Goal: Information Seeking & Learning: Learn about a topic

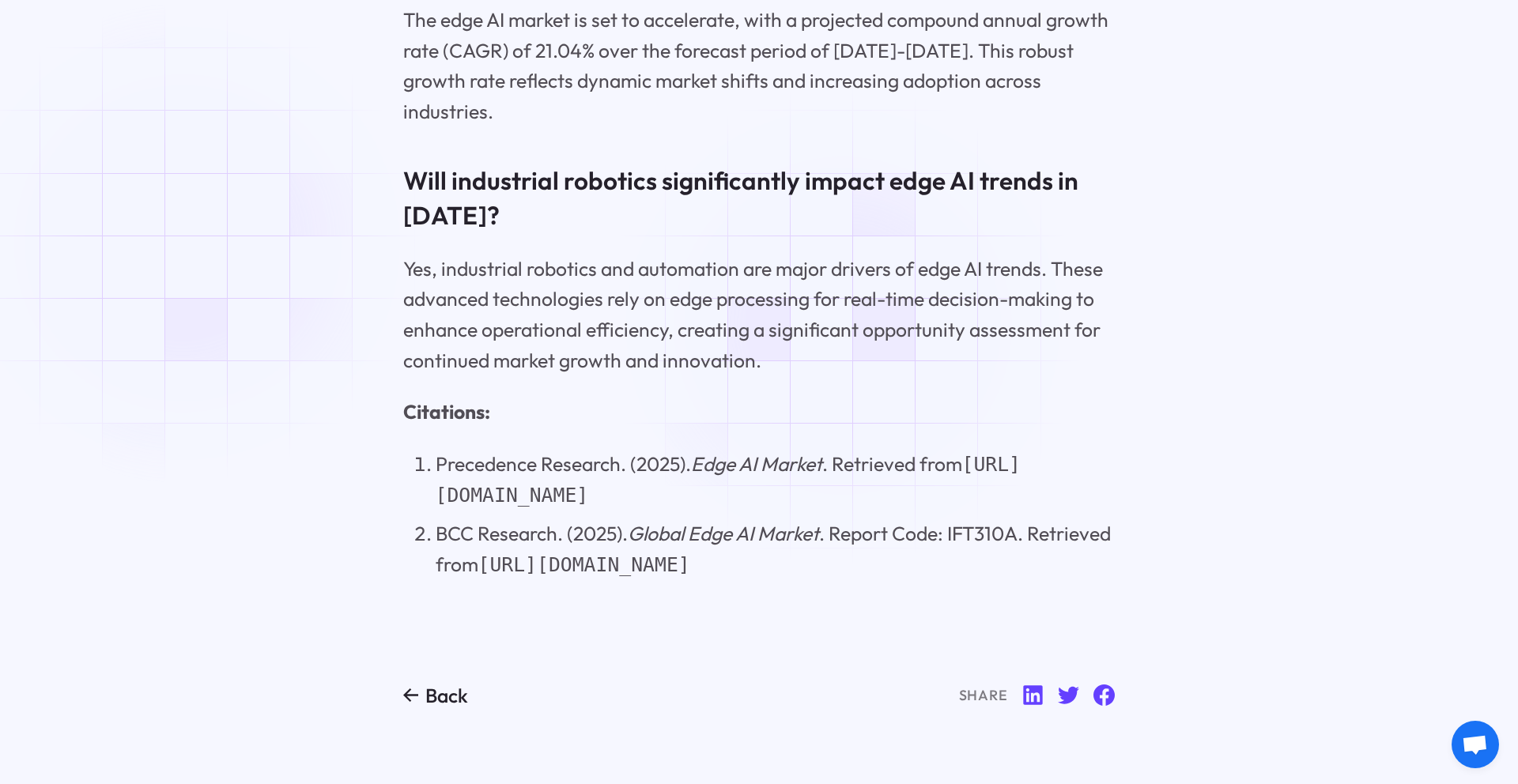
scroll to position [15973, 0]
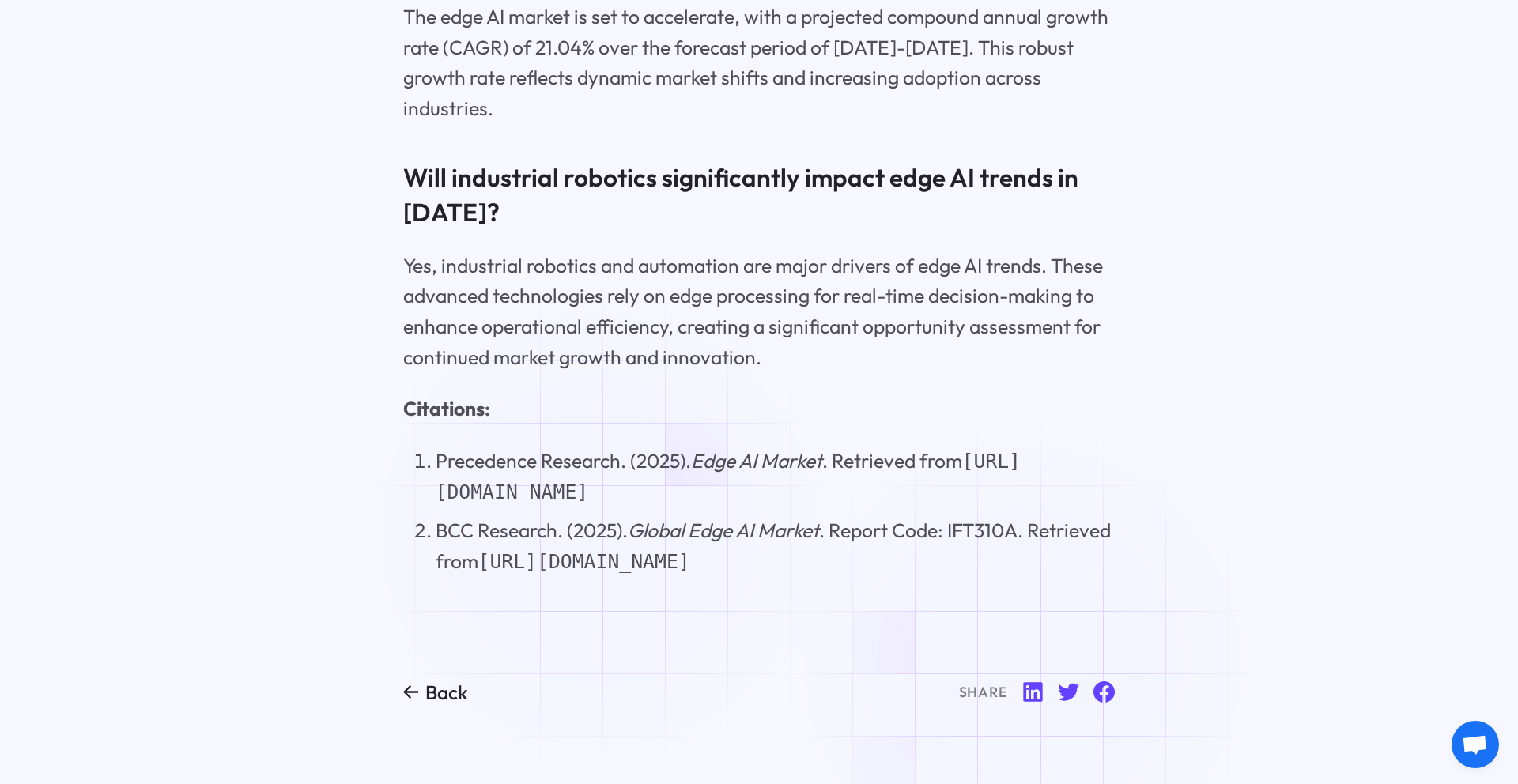
drag, startPoint x: 569, startPoint y: 467, endPoint x: 599, endPoint y: 530, distance: 69.8
click at [599, 530] on li "BCC Research. (2025). Global Edge AI Market . Report Code: IFT310A. Retrieved f…" at bounding box center [775, 546] width 680 height 62
copy code "[URL][DOMAIN_NAME]"
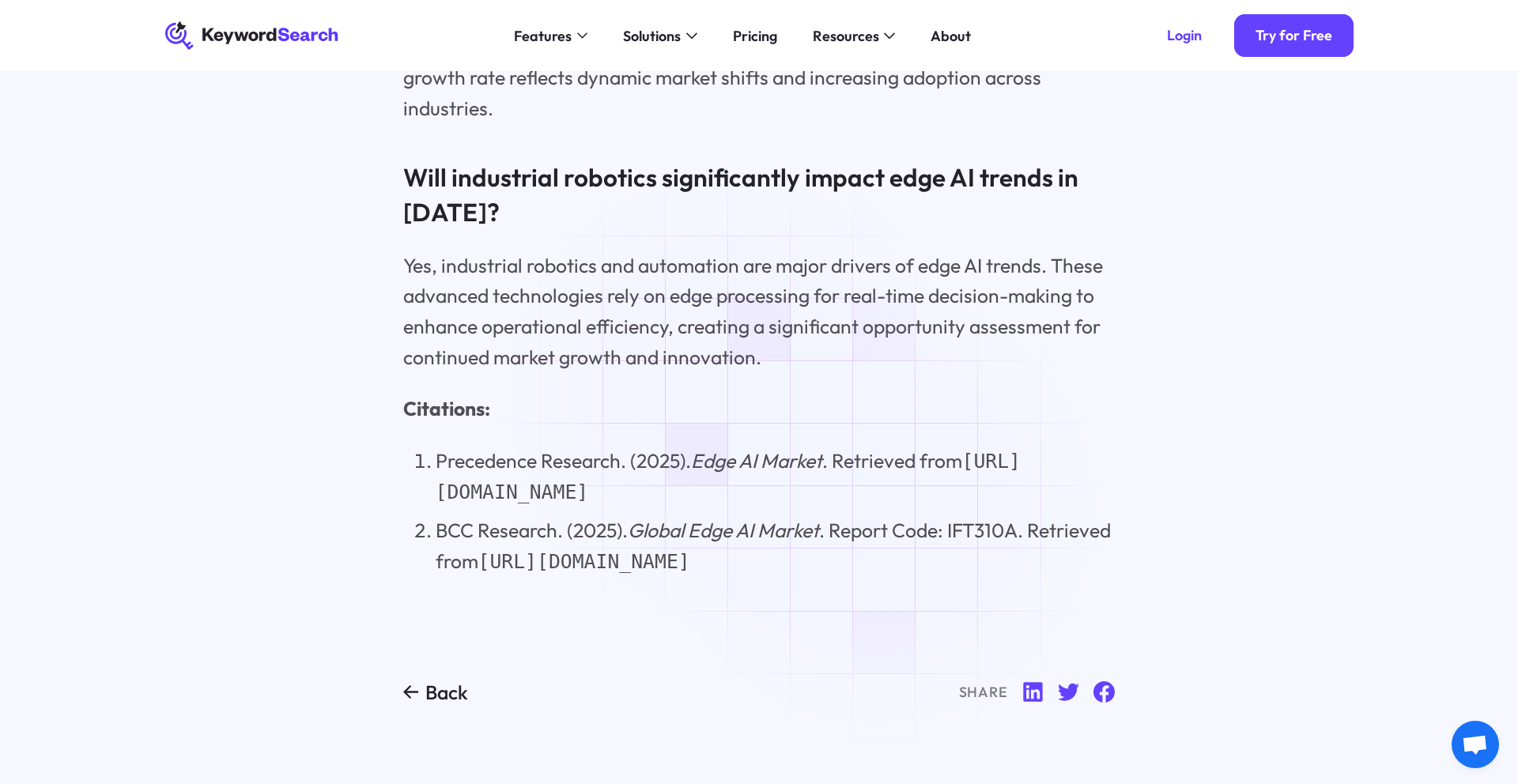
click at [726, 450] on code "[URL][DOMAIN_NAME]" at bounding box center [728, 477] width 585 height 54
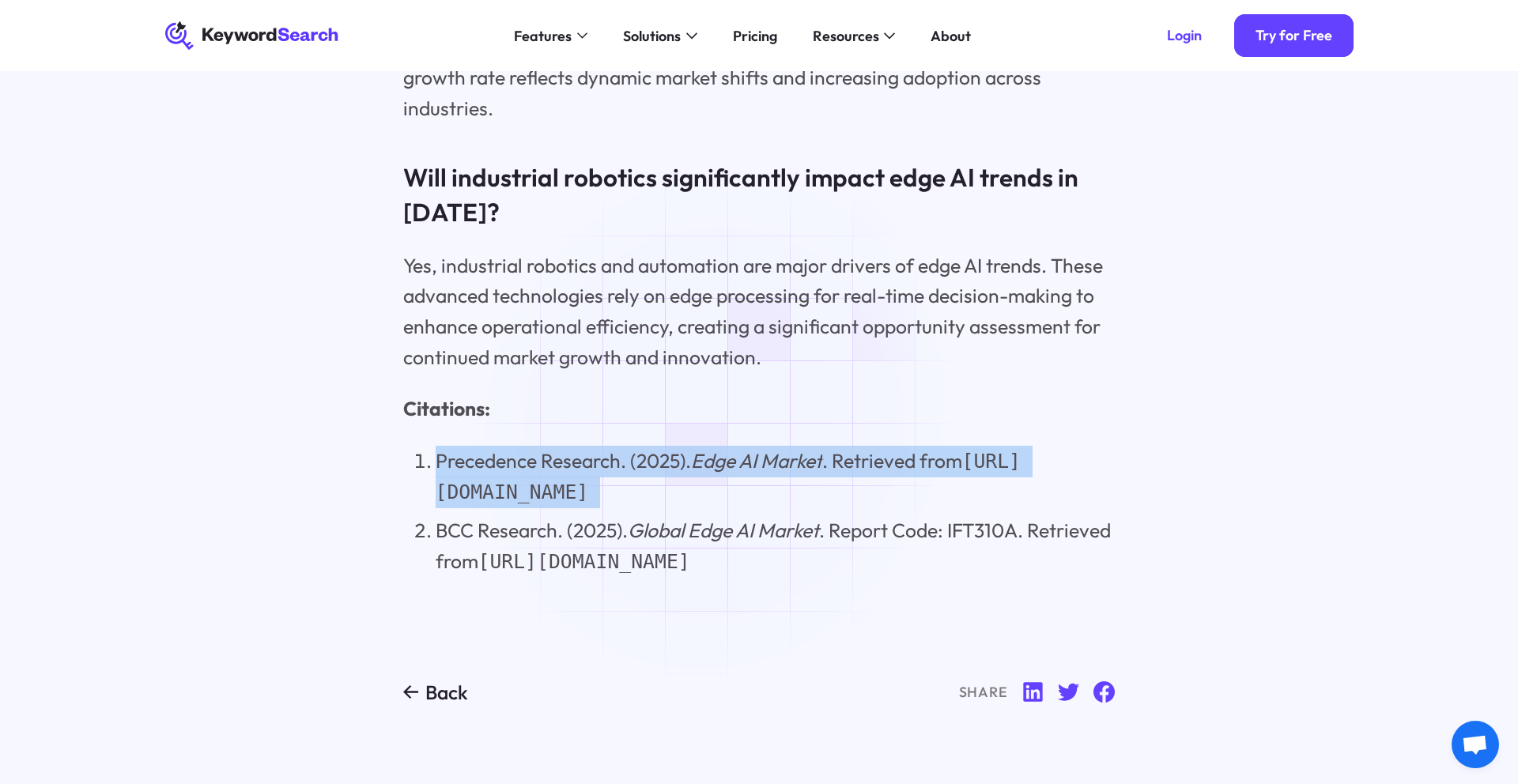
click at [726, 450] on code "[URL][DOMAIN_NAME]" at bounding box center [728, 477] width 585 height 54
click at [690, 450] on code "[URL][DOMAIN_NAME]" at bounding box center [728, 477] width 585 height 54
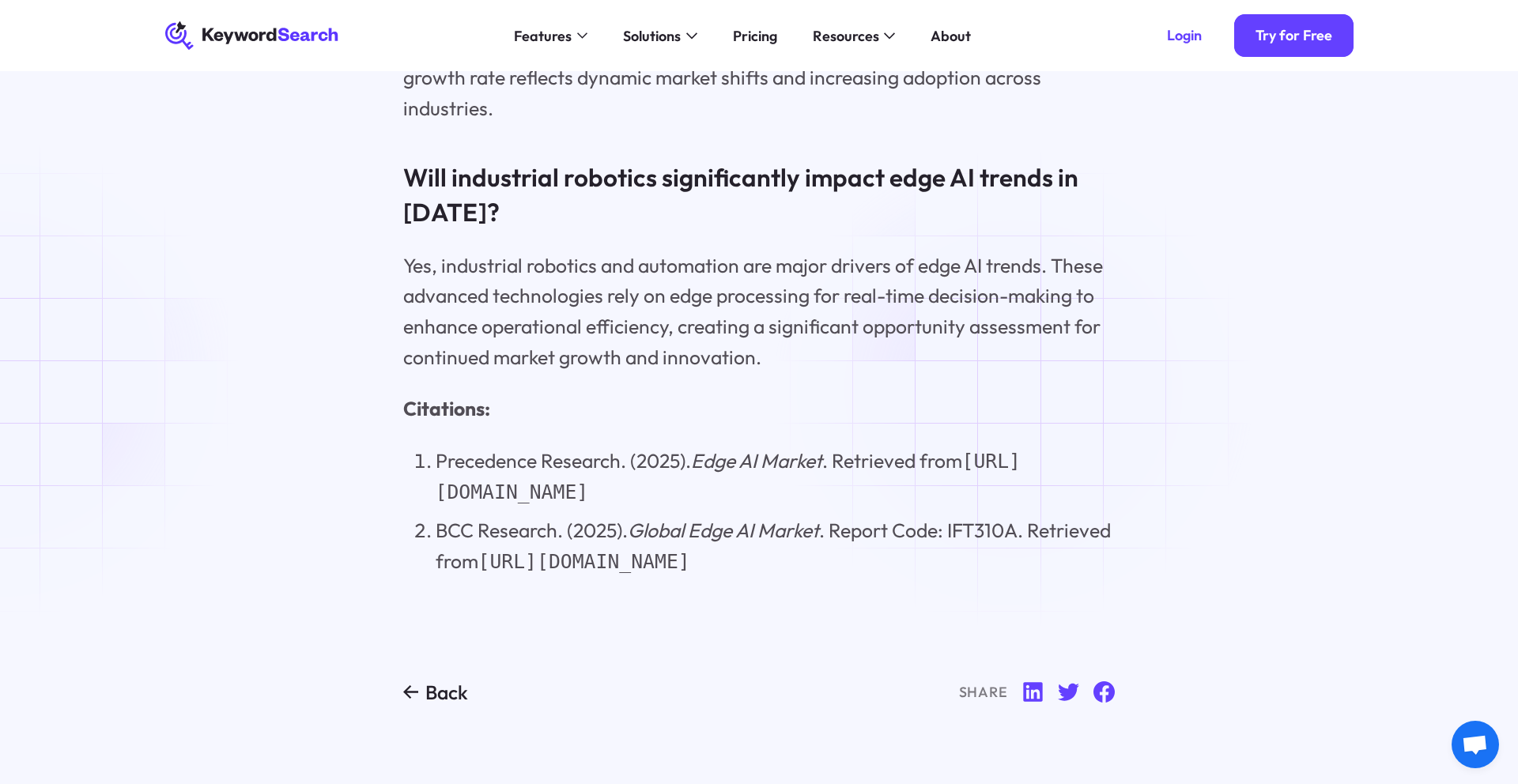
drag, startPoint x: 436, startPoint y: 398, endPoint x: 1014, endPoint y: 389, distance: 578.1
click at [1014, 445] on li "Precedence Research. (2025). [GEOGRAPHIC_DATA] . Retrieved from [URL][DOMAIN_NA…" at bounding box center [775, 477] width 680 height 63
copy code "[URL][DOMAIN_NAME]"
